Goal: Navigation & Orientation: Find specific page/section

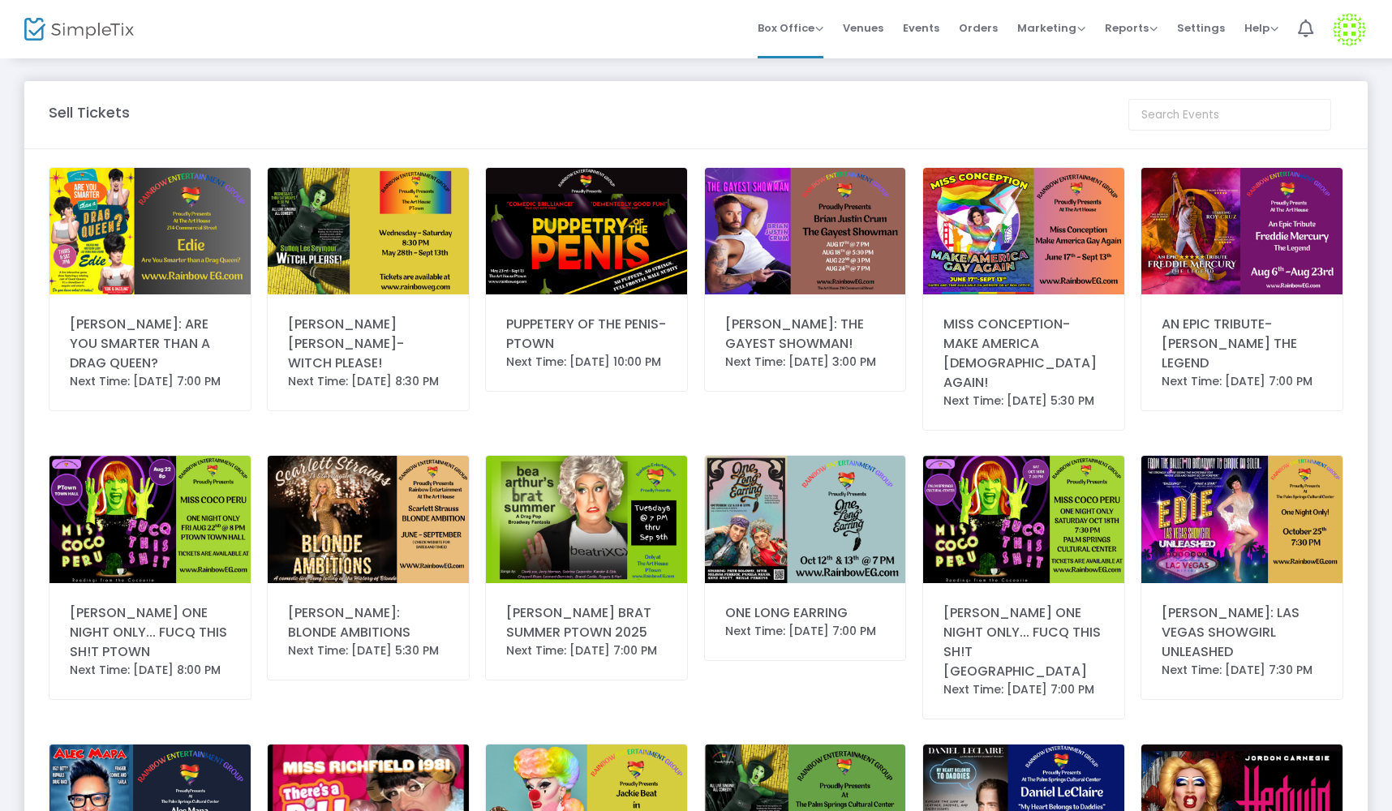
click at [144, 541] on img at bounding box center [149, 519] width 201 height 127
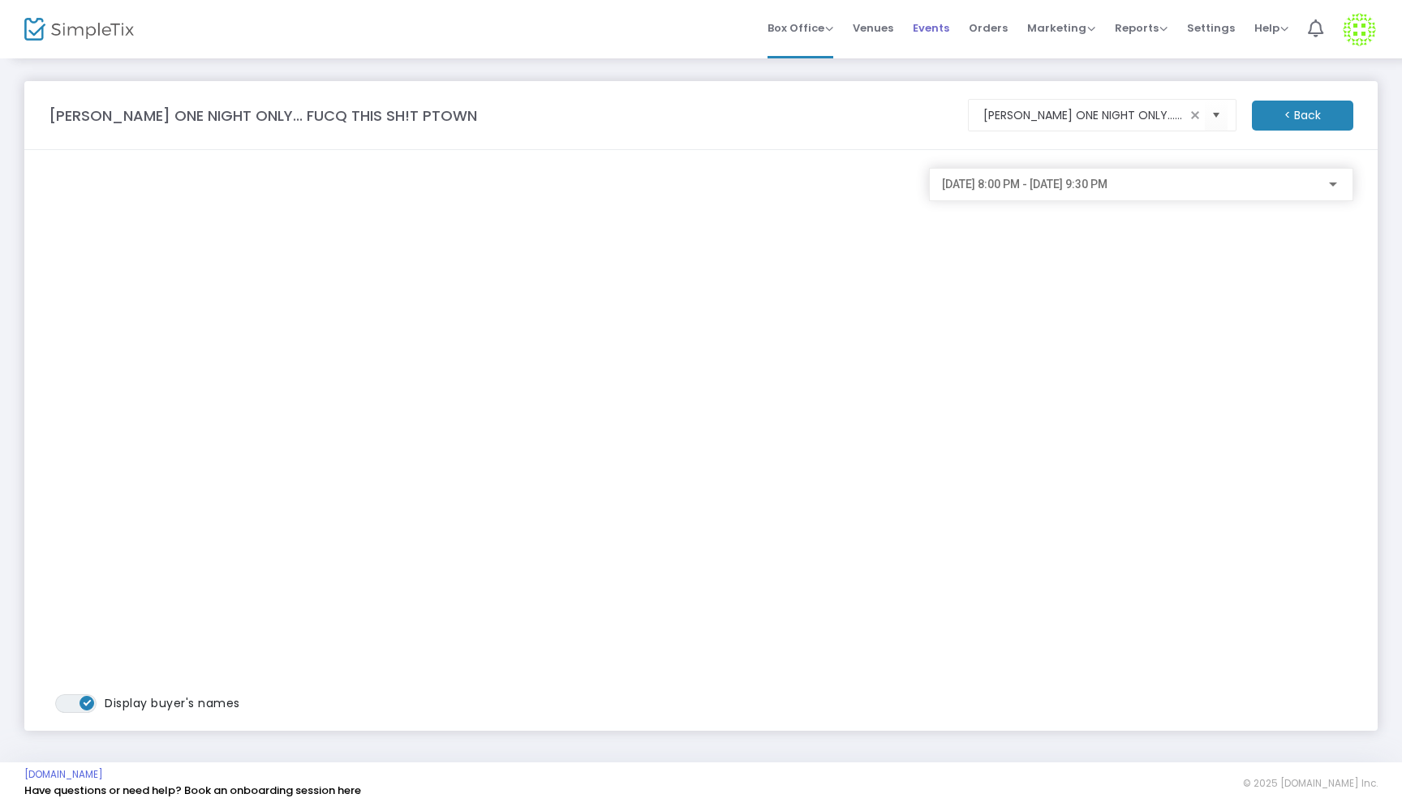
click at [940, 29] on span "Events" at bounding box center [931, 27] width 37 height 41
